Goal: Book appointment/travel/reservation

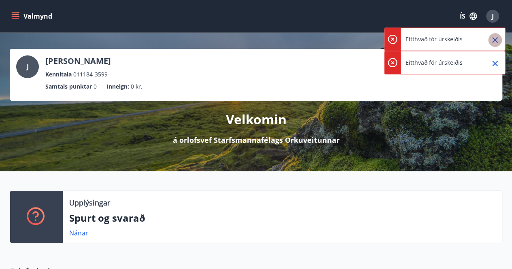
click at [497, 36] on icon "Close" at bounding box center [495, 40] width 10 height 10
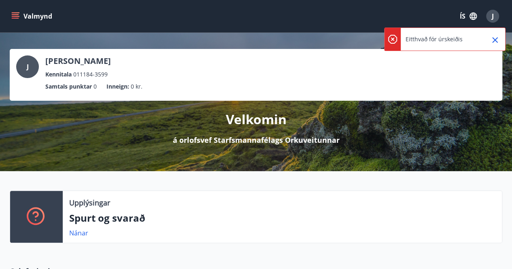
click at [496, 45] on icon "Close" at bounding box center [495, 40] width 10 height 10
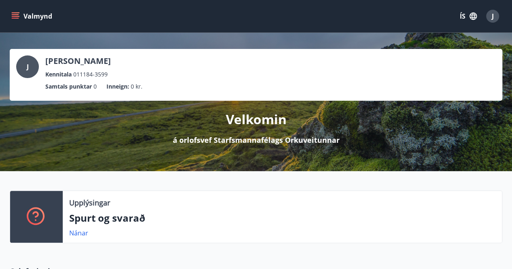
scroll to position [141, 0]
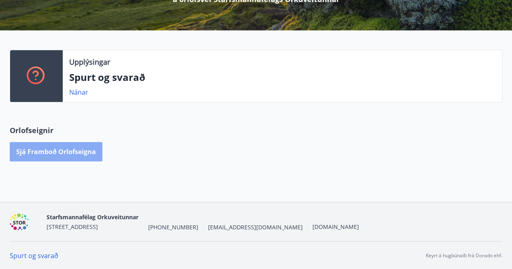
click at [60, 158] on button "Sjá framboð orlofseigna" at bounding box center [56, 151] width 93 height 19
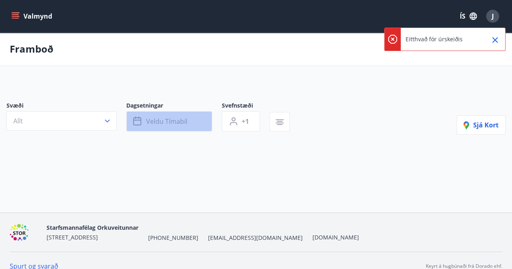
click at [187, 120] on button "Veldu tímabil" at bounding box center [169, 121] width 86 height 20
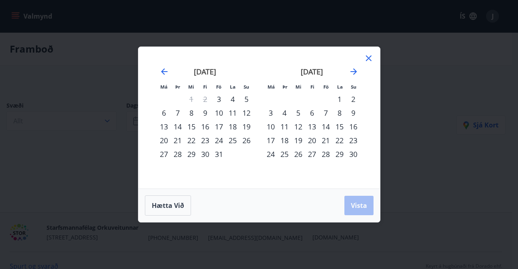
click at [177, 140] on div "21" at bounding box center [178, 141] width 14 height 14
click at [196, 139] on div "22" at bounding box center [192, 141] width 14 height 14
click at [354, 209] on span "Vista" at bounding box center [359, 205] width 16 height 9
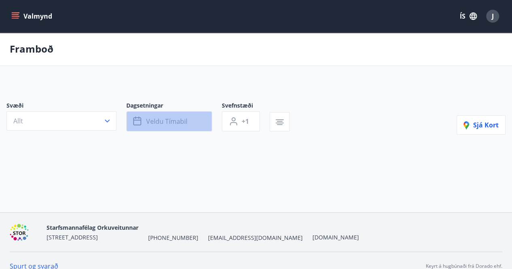
click at [149, 120] on span "Veldu tímabil" at bounding box center [166, 121] width 41 height 9
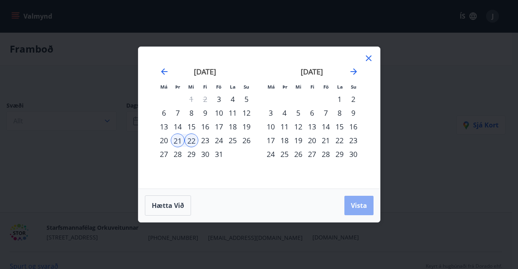
click at [359, 210] on button "Vista" at bounding box center [358, 205] width 29 height 19
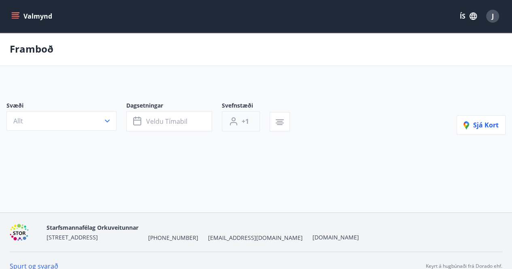
click at [243, 122] on span "+1" at bounding box center [245, 121] width 7 height 9
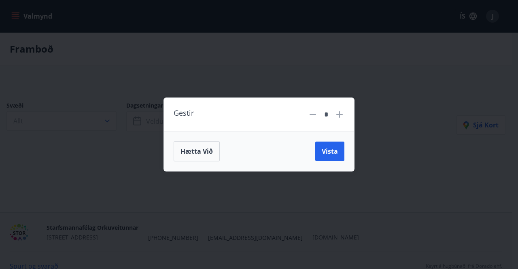
click at [339, 113] on icon at bounding box center [340, 115] width 10 height 10
type input "*"
click at [330, 152] on span "Vista" at bounding box center [330, 151] width 16 height 9
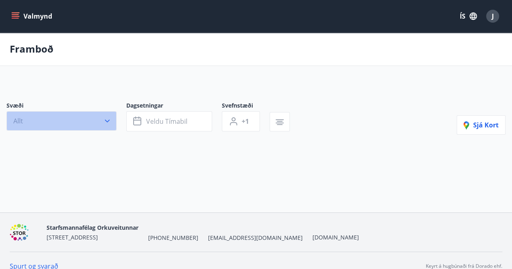
click at [104, 119] on icon "button" at bounding box center [107, 121] width 8 height 8
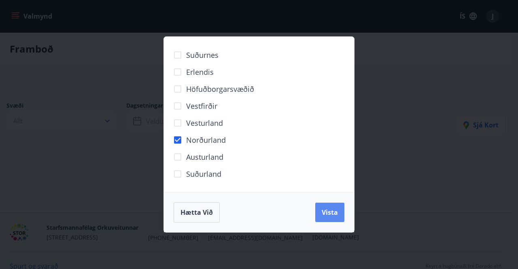
click at [332, 212] on span "Vista" at bounding box center [330, 212] width 16 height 9
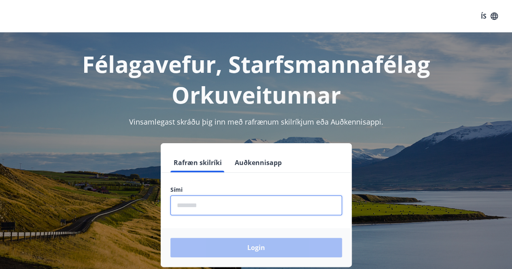
click at [218, 206] on input "phone" at bounding box center [256, 205] width 172 height 20
